Goal: Download file/media

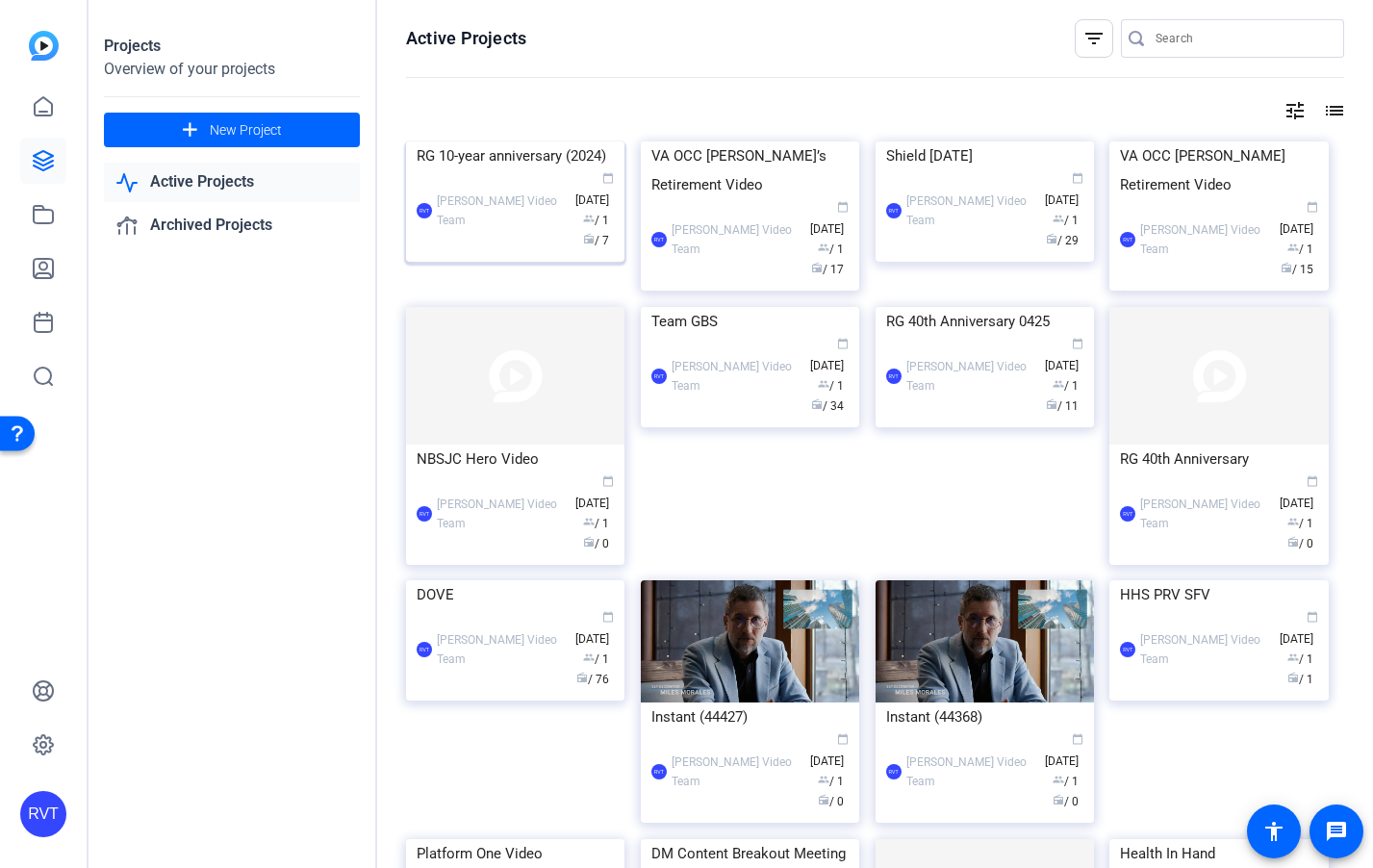
click at [559, 141] on img at bounding box center [515, 141] width 218 height 0
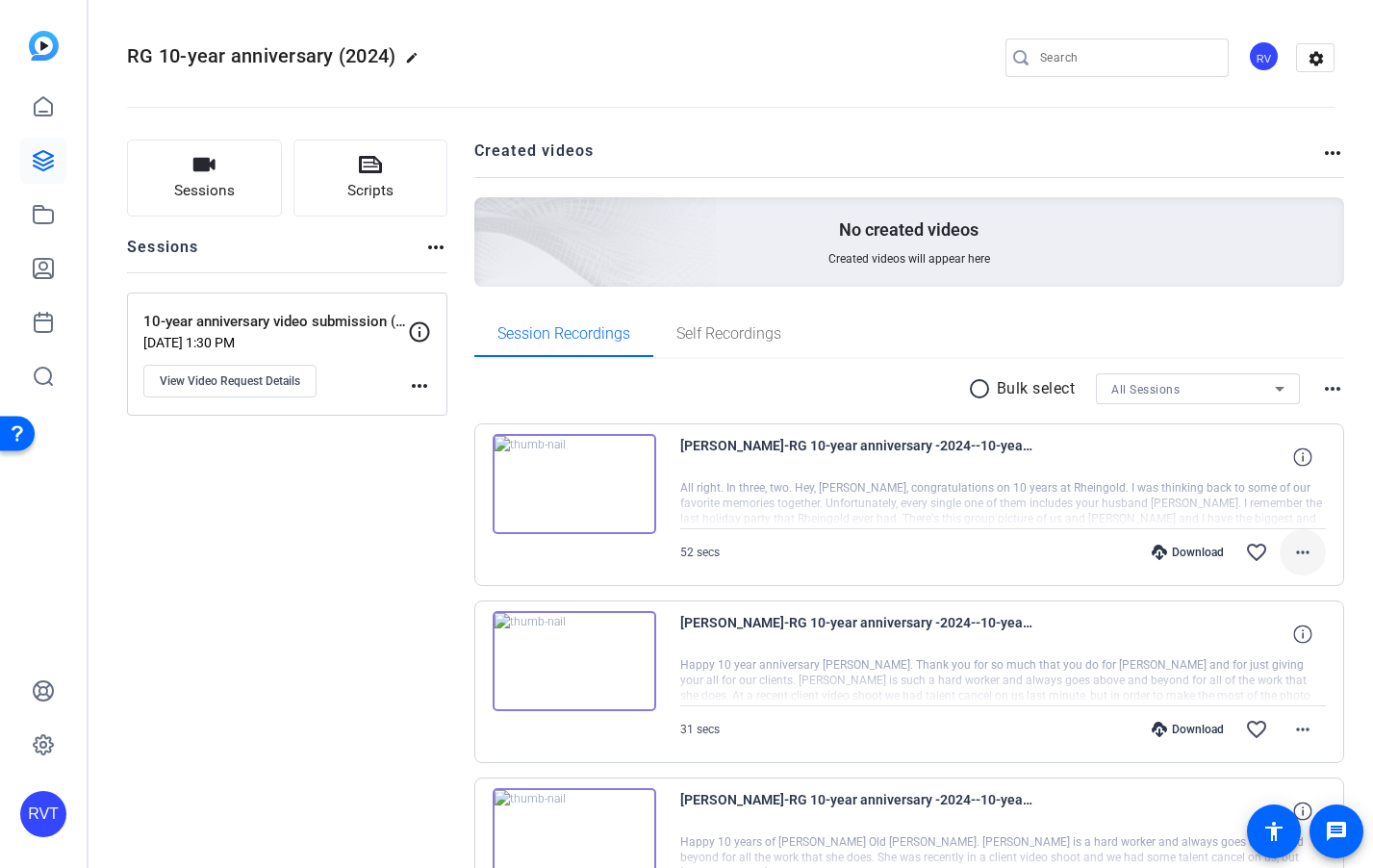
click at [1301, 558] on mat-icon "more_horiz" at bounding box center [1302, 551] width 23 height 23
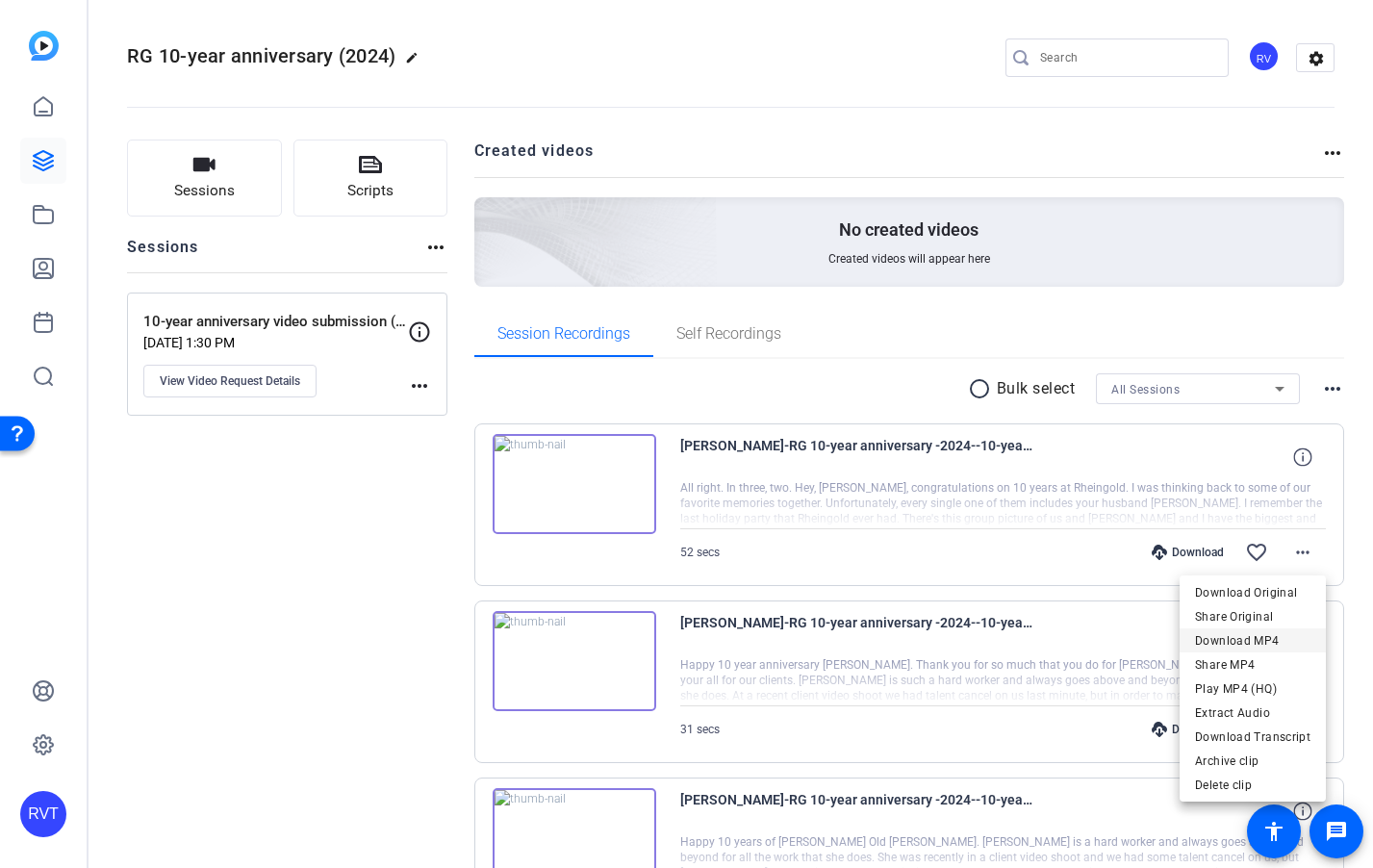
click at [1219, 643] on span "Download MP4" at bounding box center [1252, 640] width 115 height 23
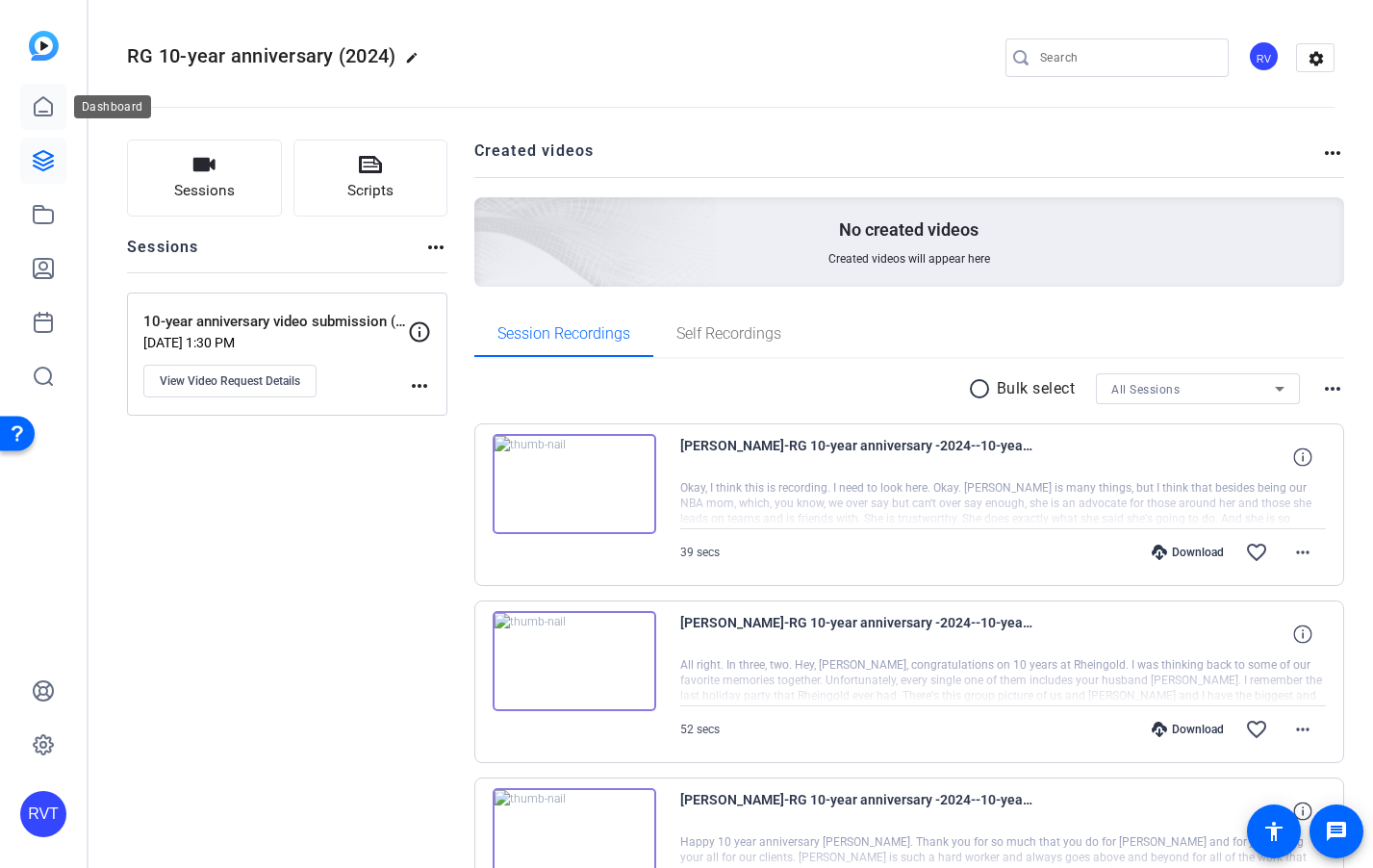
click at [51, 120] on link at bounding box center [42, 107] width 46 height 46
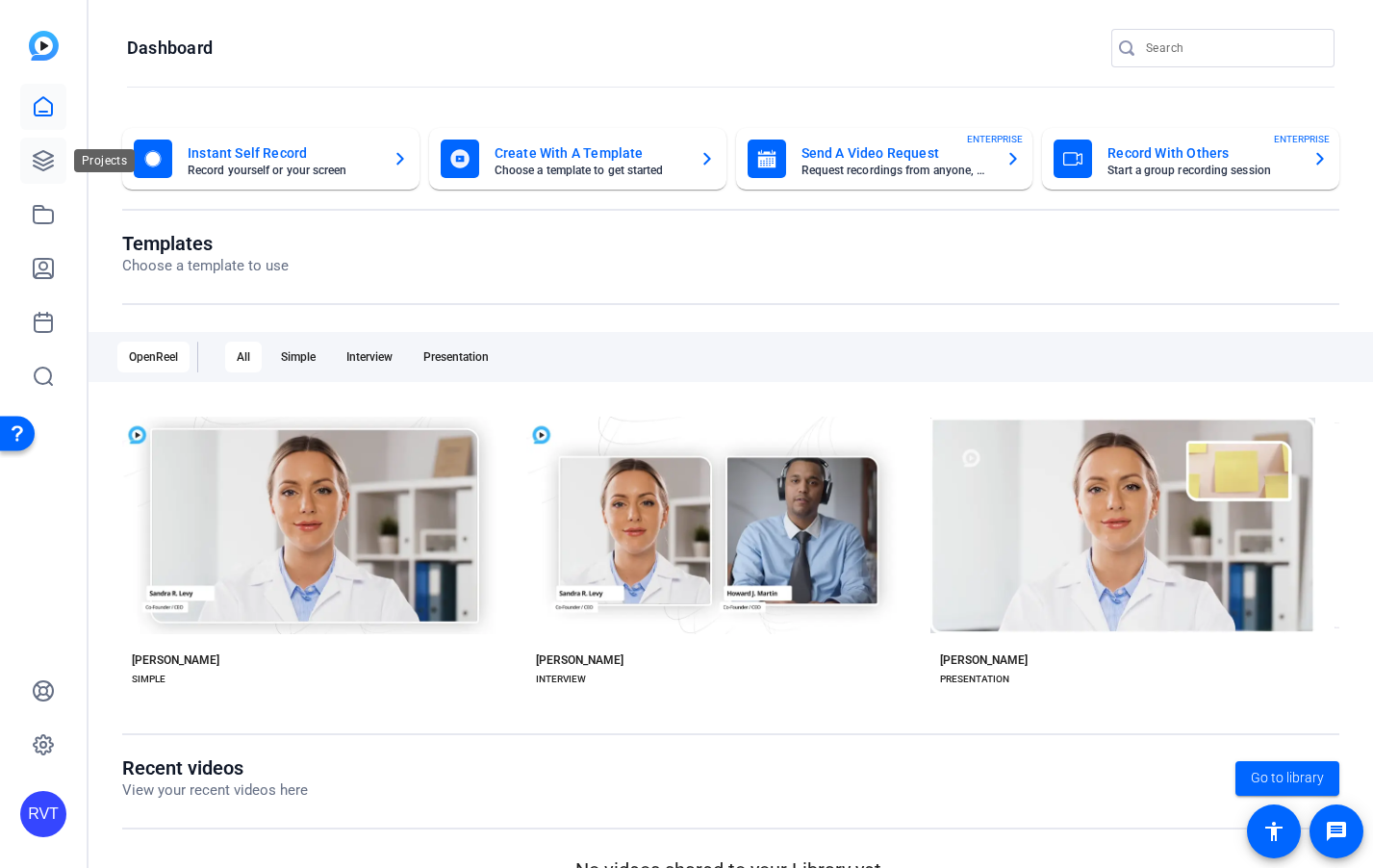
click at [45, 157] on icon at bounding box center [42, 160] width 23 height 23
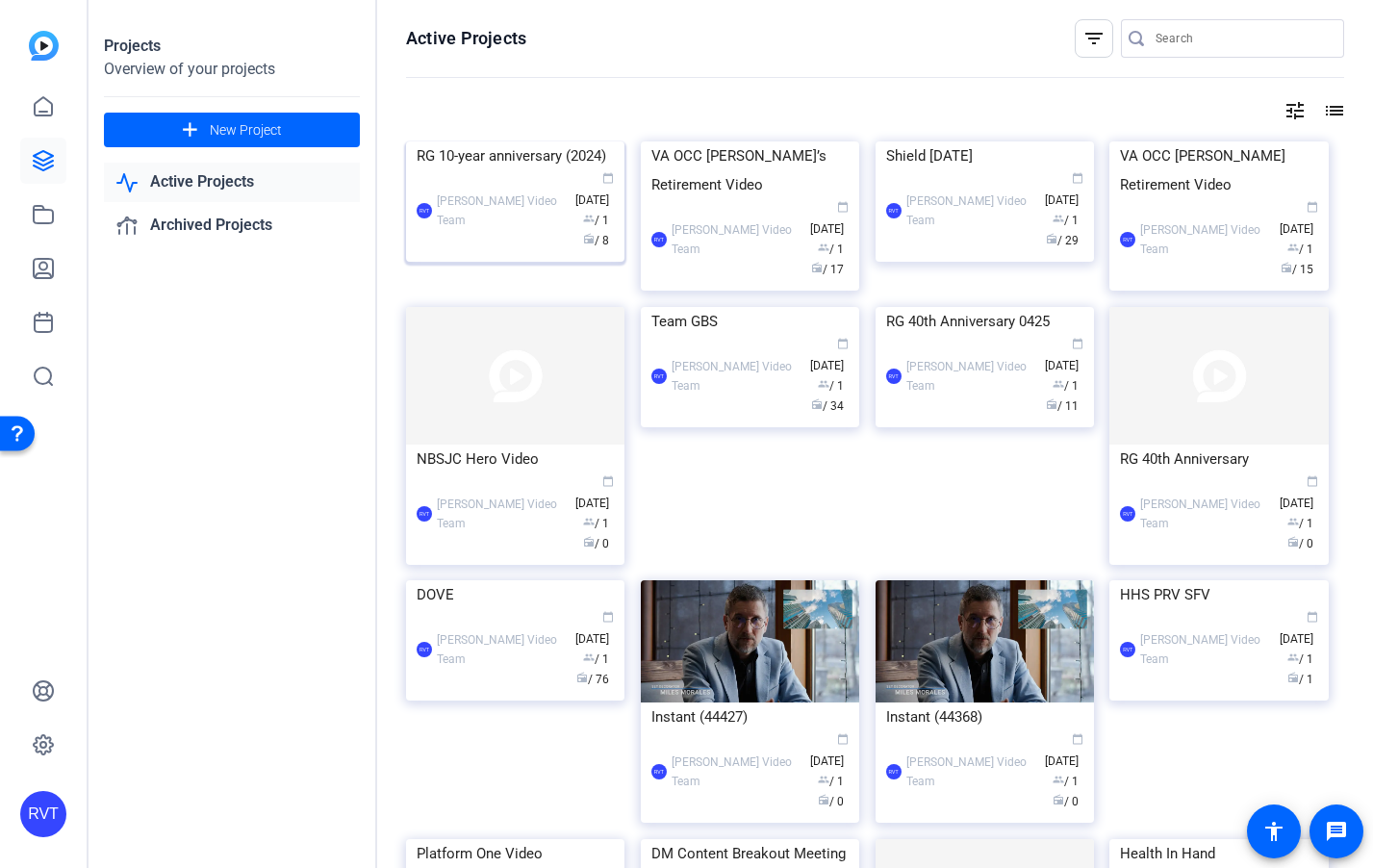
click at [520, 141] on img at bounding box center [515, 141] width 218 height 0
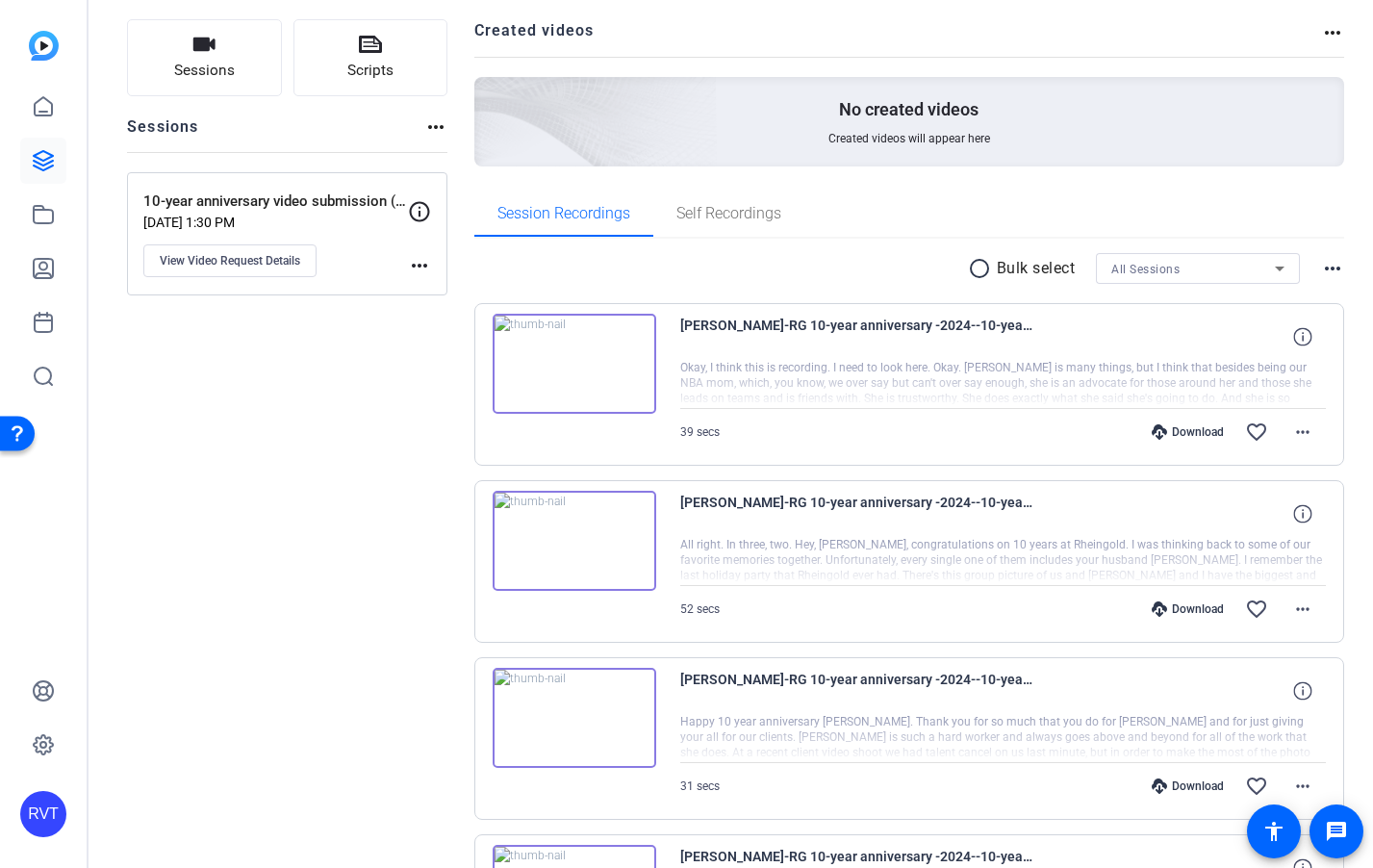
scroll to position [138, 0]
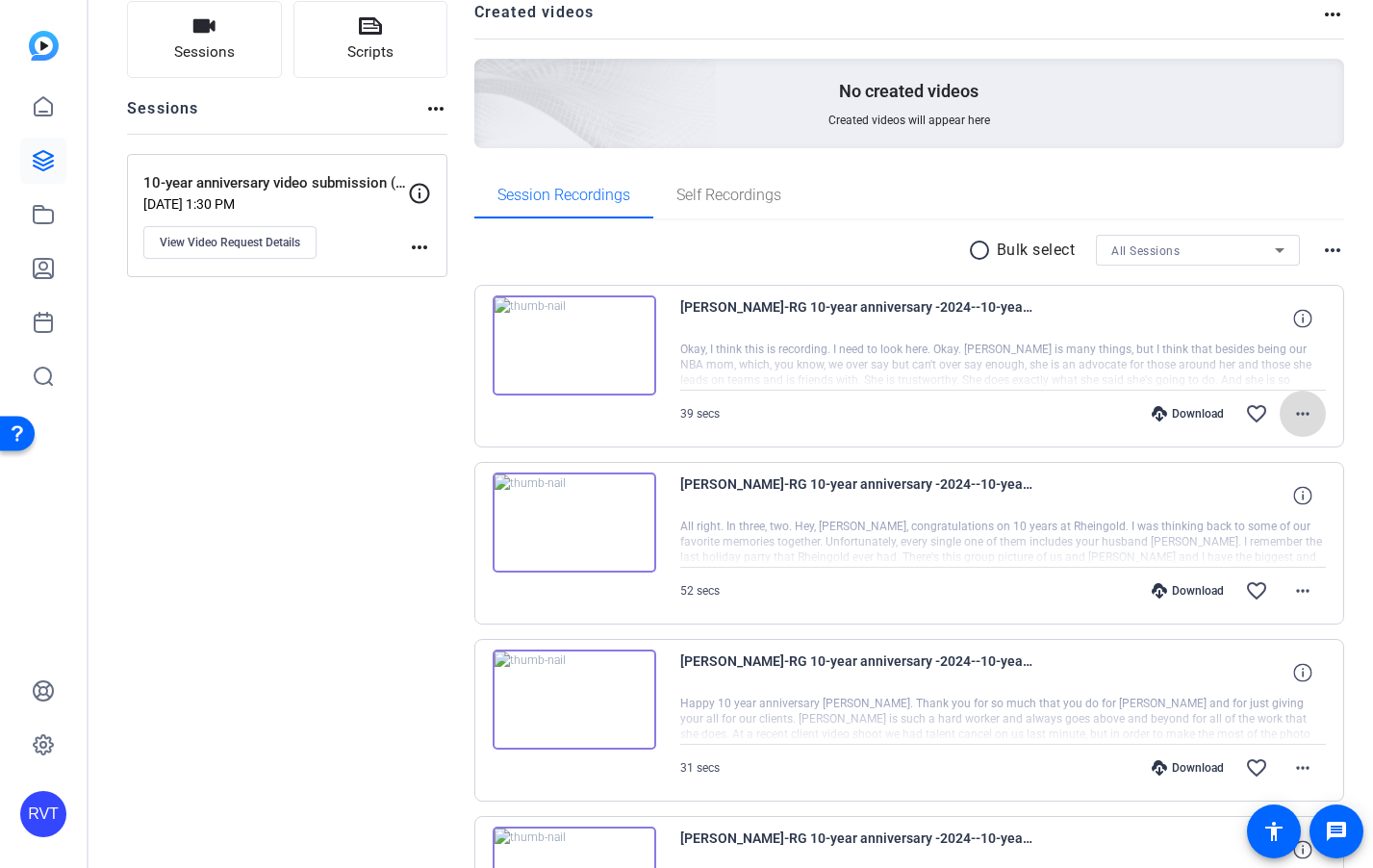
click at [1304, 414] on mat-icon "more_horiz" at bounding box center [1302, 413] width 23 height 23
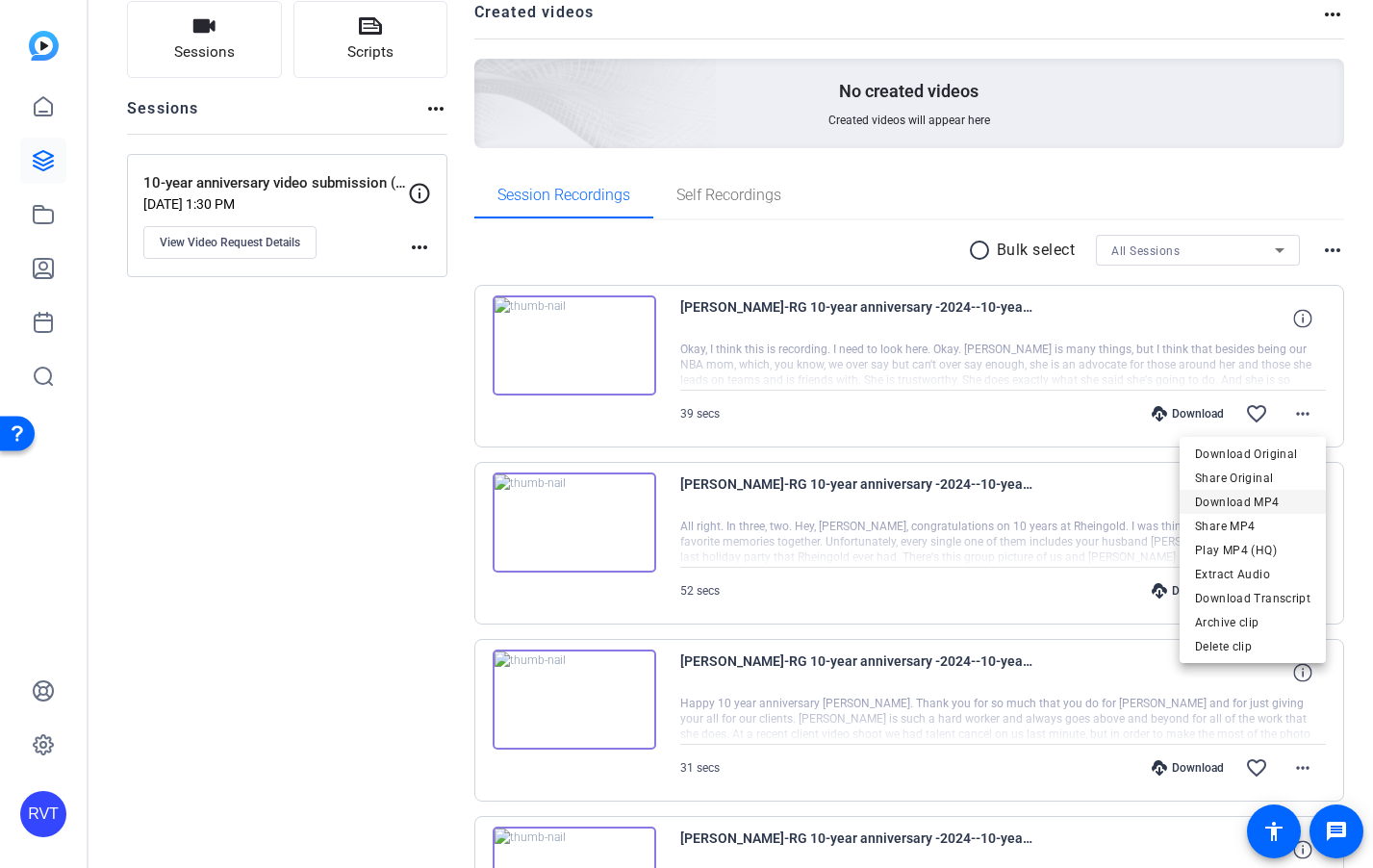
click at [1242, 491] on span "Download MP4" at bounding box center [1252, 501] width 115 height 23
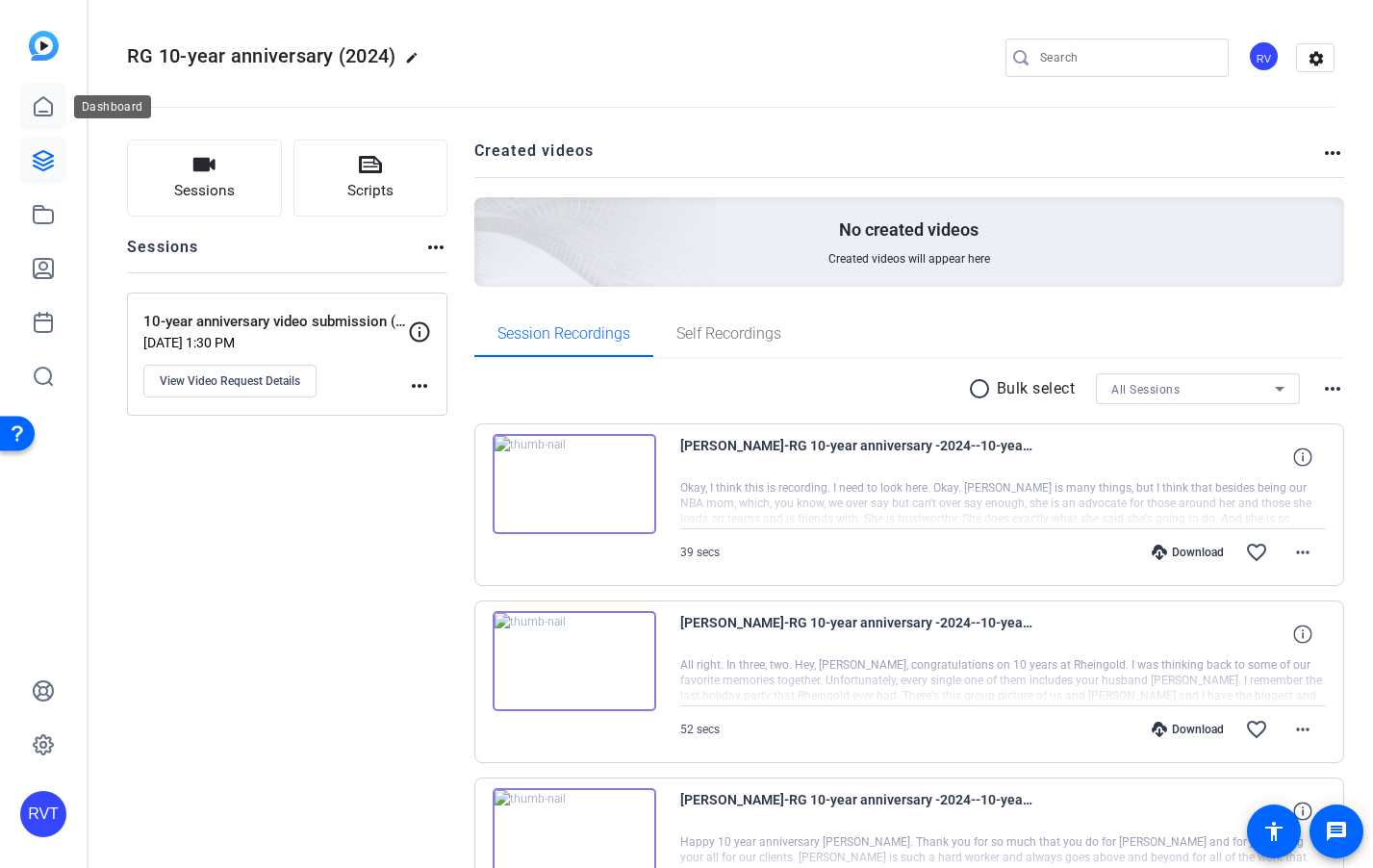
click at [39, 116] on icon at bounding box center [42, 107] width 23 height 23
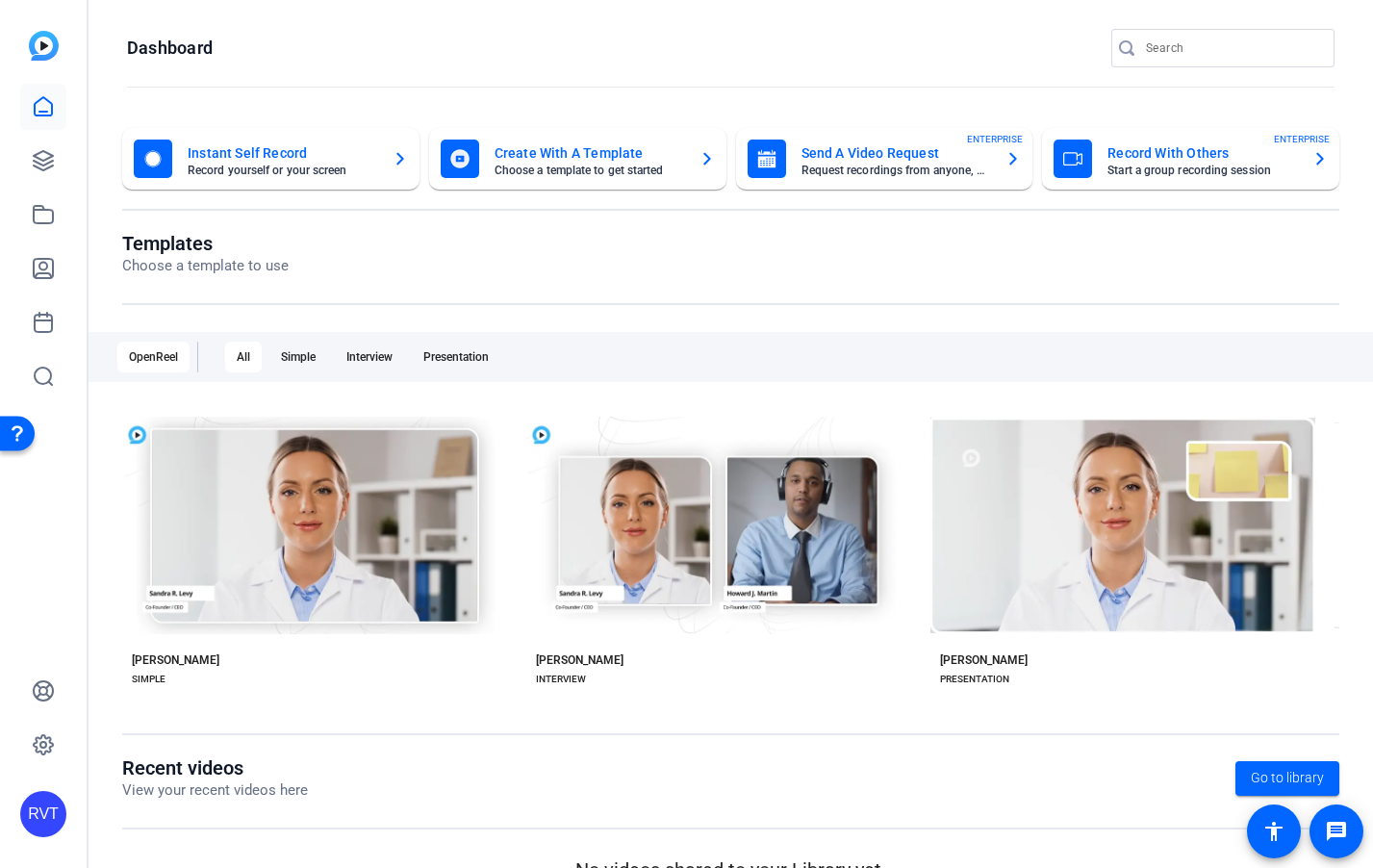
scroll to position [40, 0]
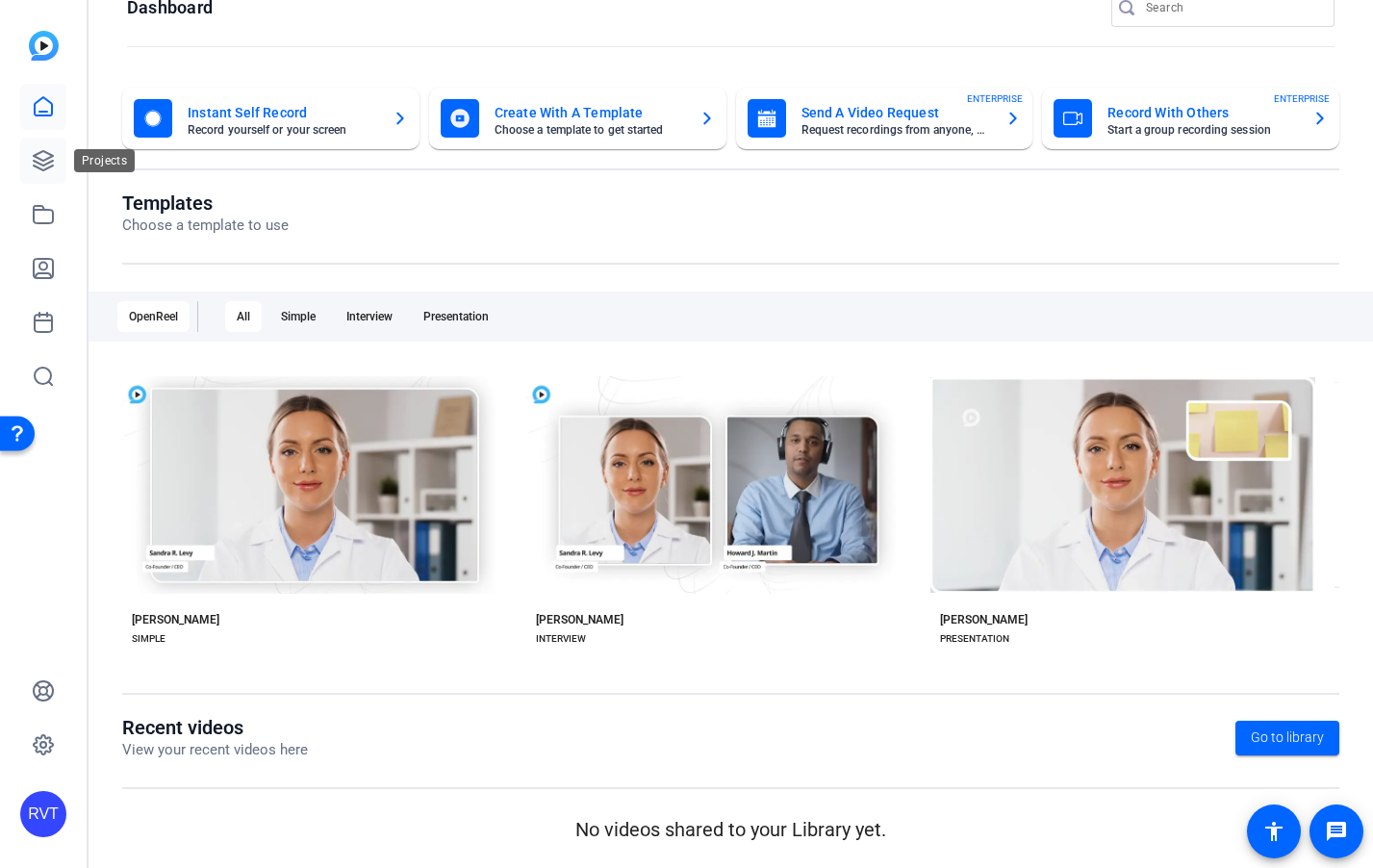
click at [37, 144] on link at bounding box center [42, 160] width 46 height 46
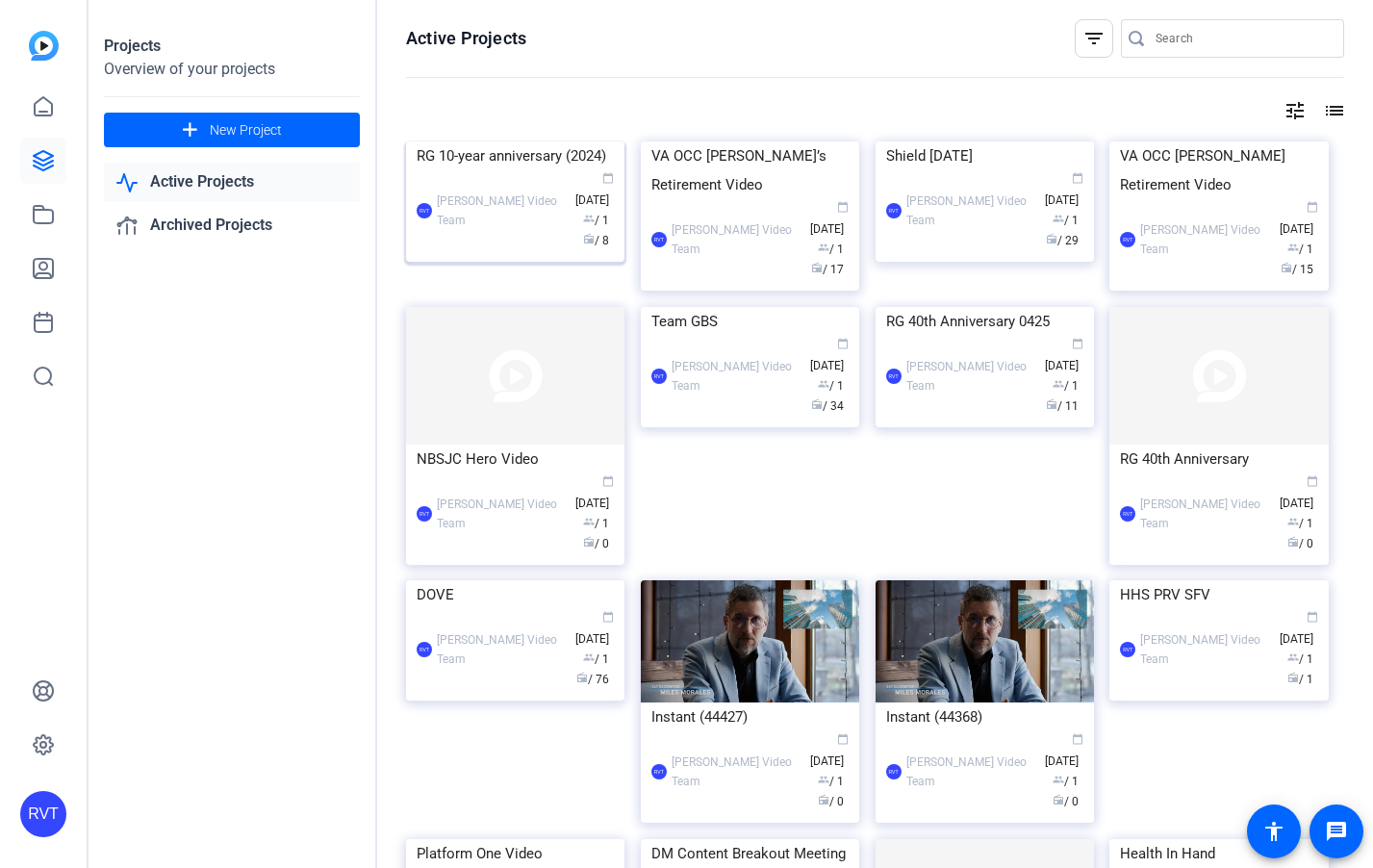
click at [513, 141] on img at bounding box center [515, 141] width 218 height 0
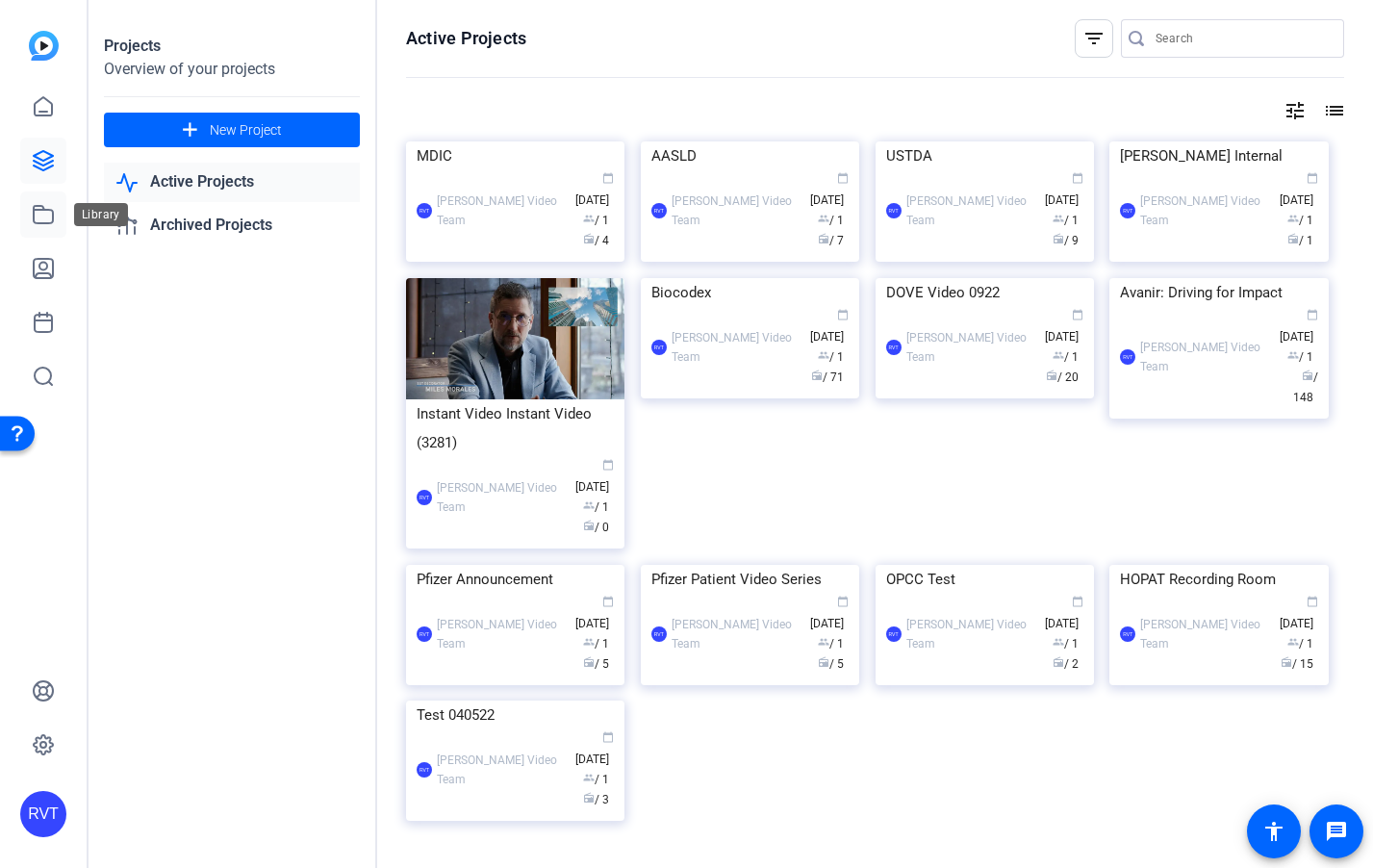
click at [50, 208] on icon at bounding box center [42, 214] width 23 height 23
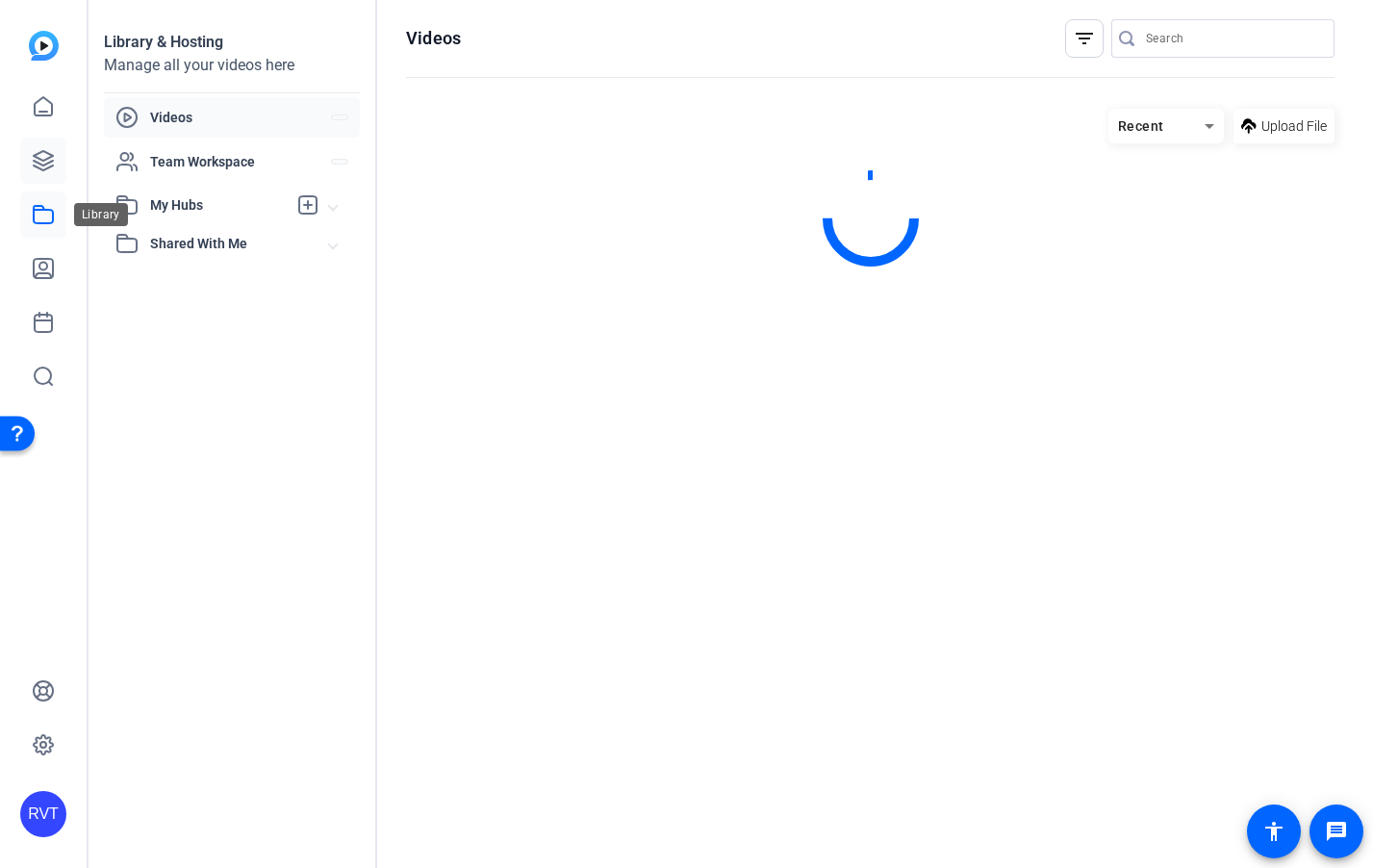
click at [49, 161] on icon at bounding box center [42, 160] width 23 height 23
